Goal: Find specific page/section: Find specific page/section

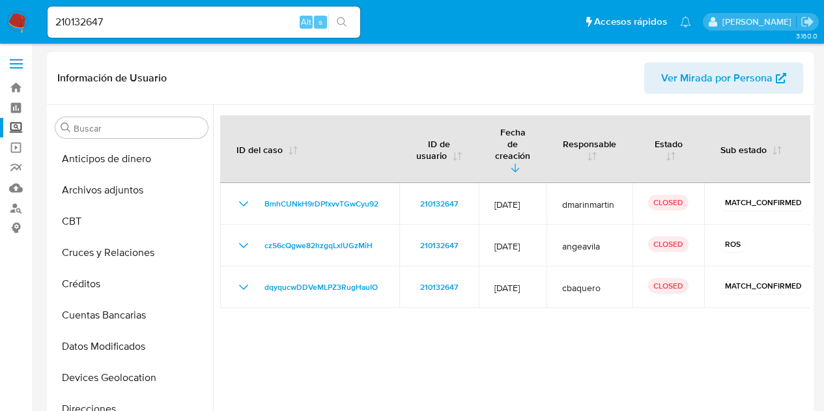
select select "10"
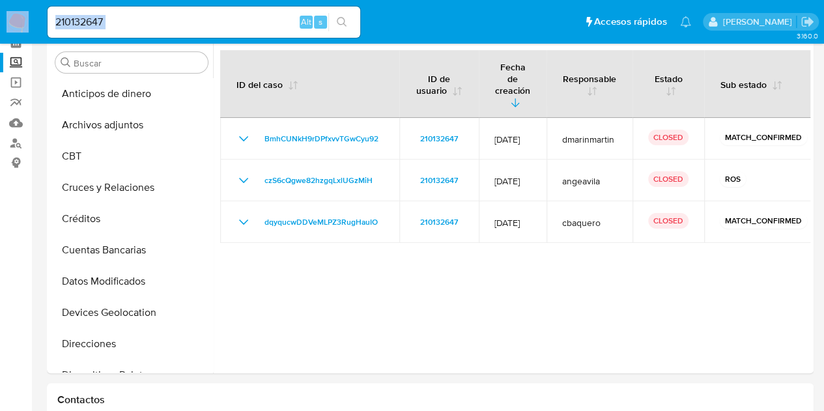
scroll to position [225, 0]
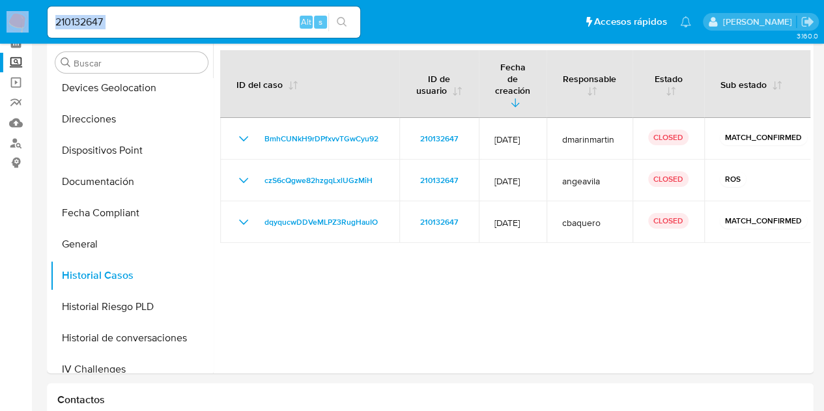
click at [185, 14] on input "210132647" at bounding box center [204, 22] width 313 height 17
paste input "170112582"
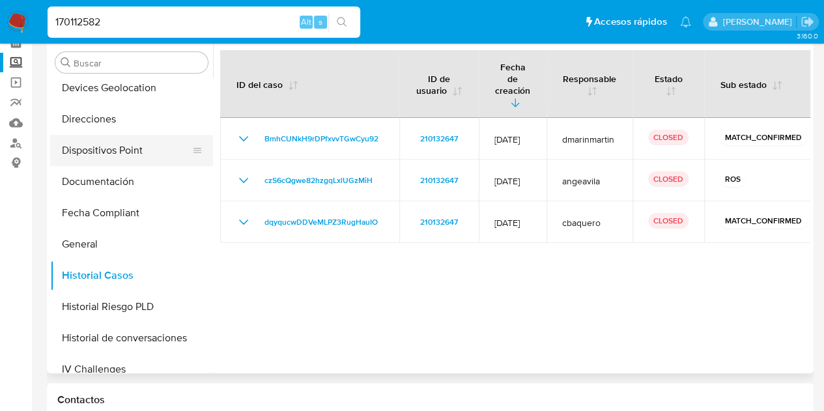
type input "170112582"
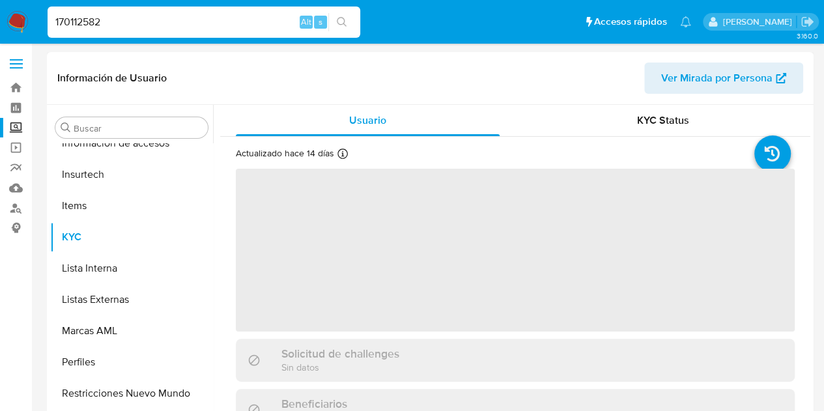
scroll to position [551, 0]
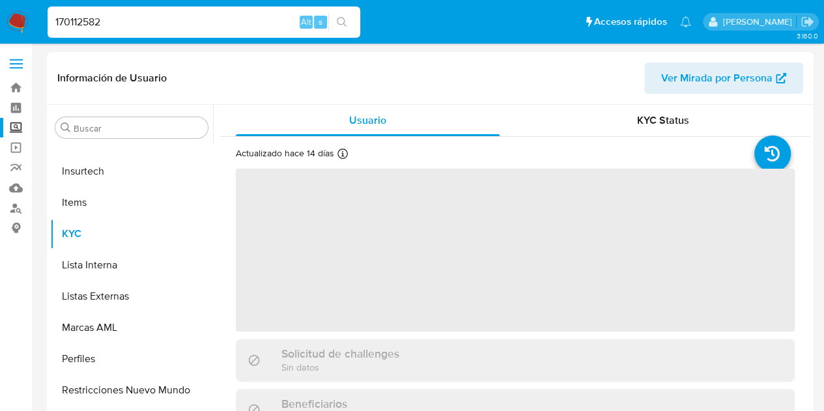
select select "10"
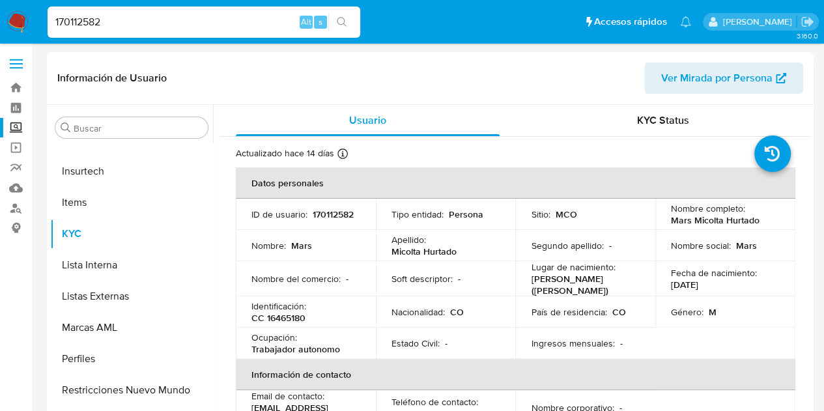
click at [694, 222] on p "Mars Micolta Hurtado" at bounding box center [715, 220] width 89 height 12
